Goal: Book appointment/travel/reservation

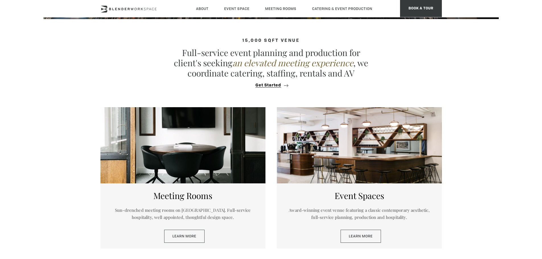
scroll to position [228, 0]
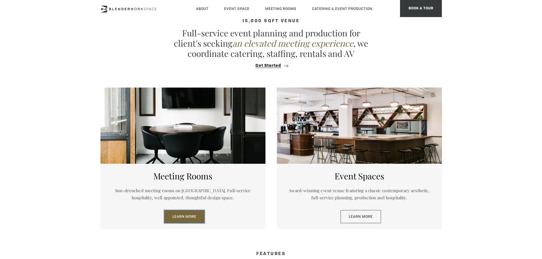
click at [183, 216] on link "Learn More" at bounding box center [184, 216] width 40 height 13
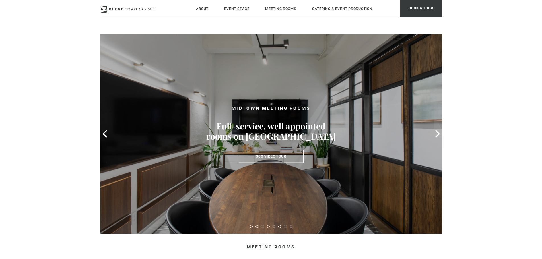
type div "2025-08-19"
click at [438, 134] on icon at bounding box center [438, 133] width 4 height 7
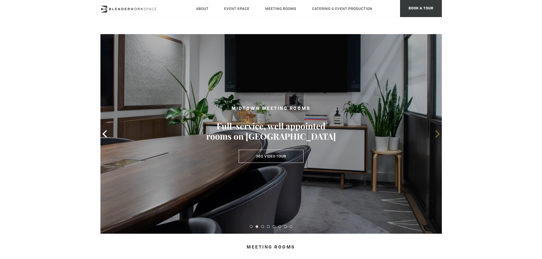
click at [438, 134] on icon at bounding box center [438, 133] width 4 height 7
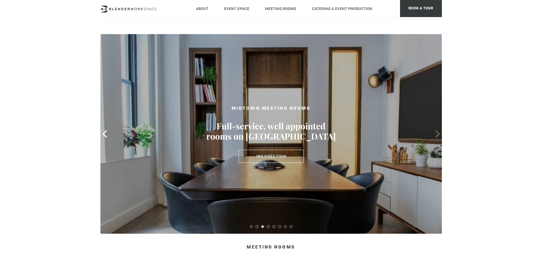
click at [438, 134] on icon at bounding box center [438, 133] width 4 height 7
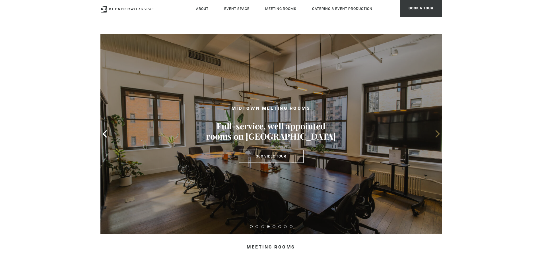
click at [438, 134] on icon at bounding box center [438, 133] width 4 height 7
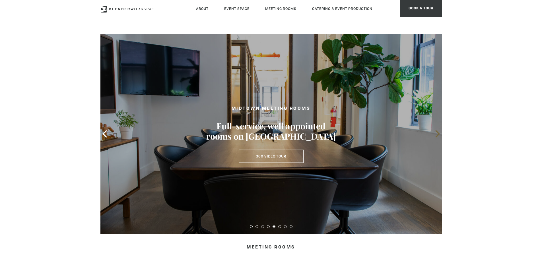
click at [438, 134] on icon at bounding box center [438, 133] width 4 height 7
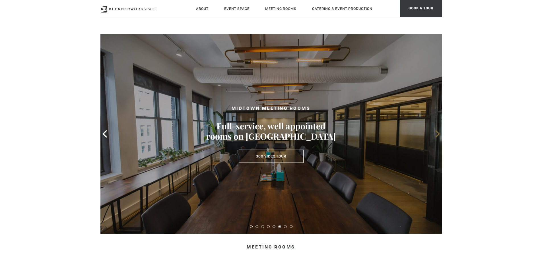
click at [438, 134] on icon at bounding box center [438, 133] width 4 height 7
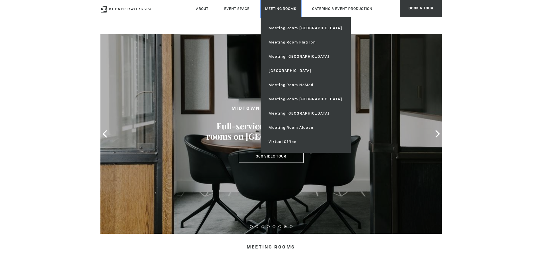
click at [269, 7] on link "Meeting Rooms" at bounding box center [281, 8] width 40 height 17
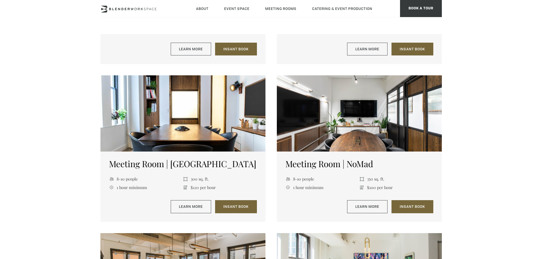
scroll to position [285, 0]
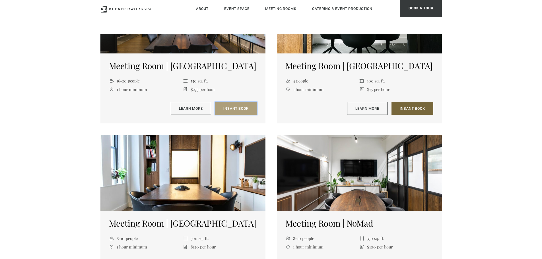
click at [240, 107] on link "Insant Book" at bounding box center [236, 108] width 42 height 13
click at [236, 108] on link "Insant Book" at bounding box center [236, 108] width 42 height 13
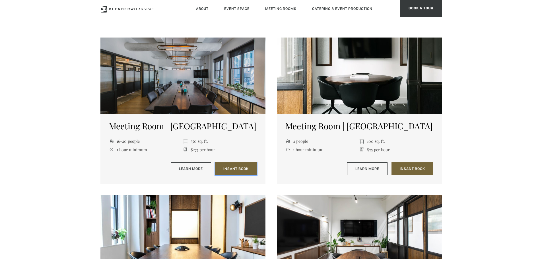
scroll to position [228, 0]
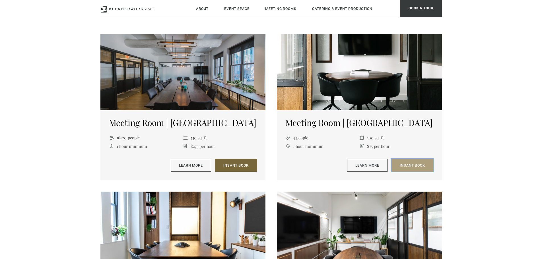
click at [405, 163] on link "Insant Book" at bounding box center [413, 165] width 42 height 13
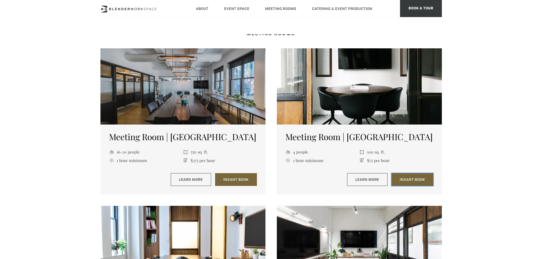
scroll to position [199, 0]
